Goal: Navigation & Orientation: Find specific page/section

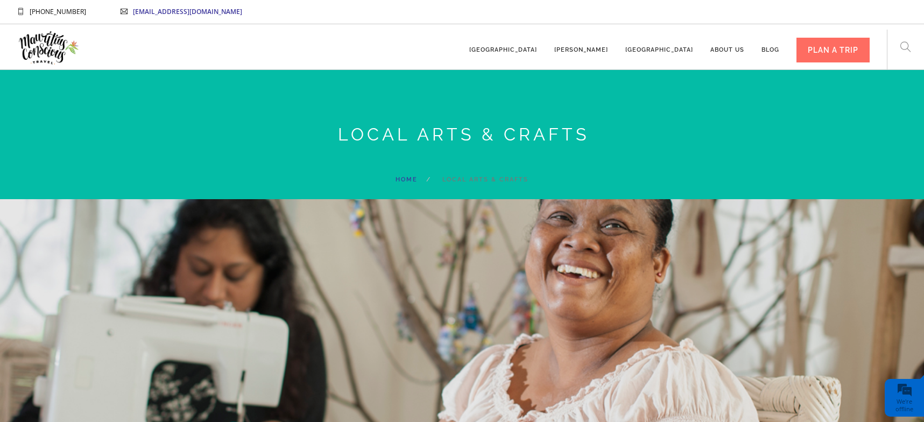
click at [475, 181] on li "Local Arts & Crafts" at bounding box center [472, 179] width 111 height 13
click at [537, 49] on link "[GEOGRAPHIC_DATA]" at bounding box center [503, 45] width 68 height 30
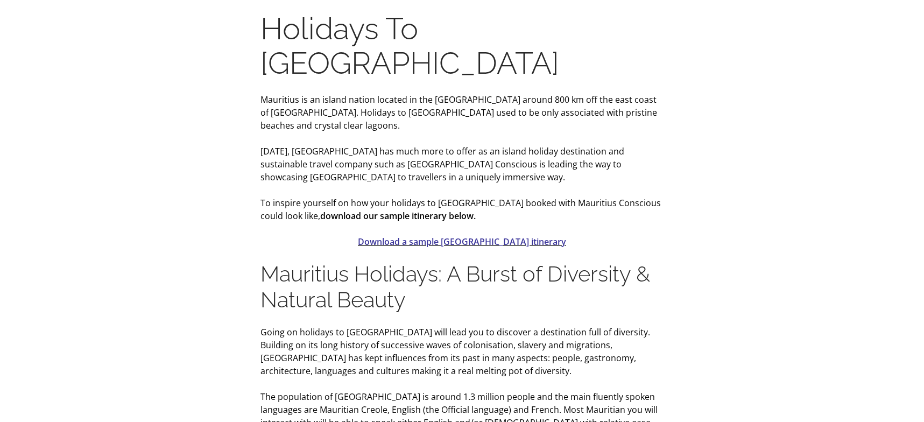
scroll to position [538, 0]
